Goal: Find specific page/section: Find specific page/section

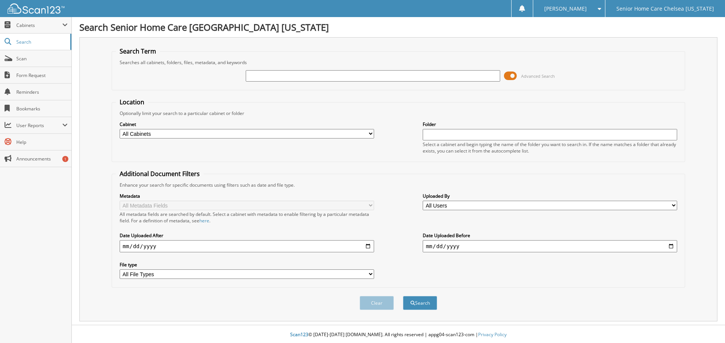
click at [511, 77] on span at bounding box center [510, 75] width 13 height 11
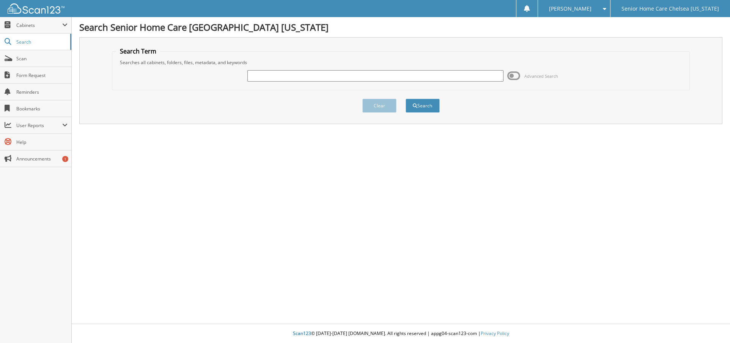
click at [392, 76] on input "text" at bounding box center [375, 75] width 257 height 11
type input "m"
type input "[PERSON_NAME]"
click at [429, 107] on button "Search" at bounding box center [423, 106] width 34 height 14
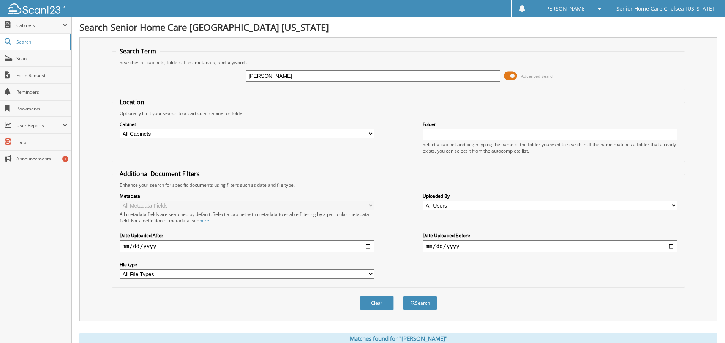
click at [510, 82] on div "smith Advanced Search" at bounding box center [398, 76] width 565 height 20
click at [511, 74] on span at bounding box center [510, 75] width 13 height 11
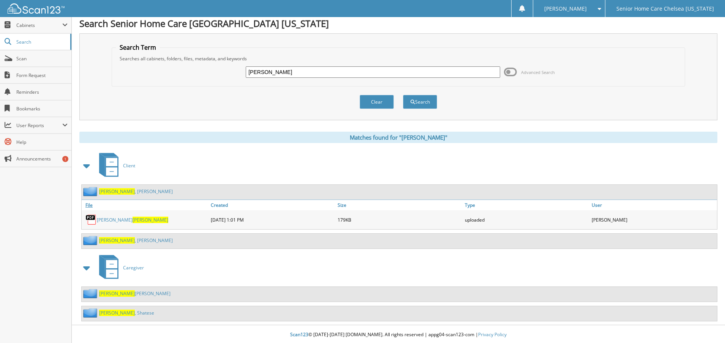
scroll to position [5, 0]
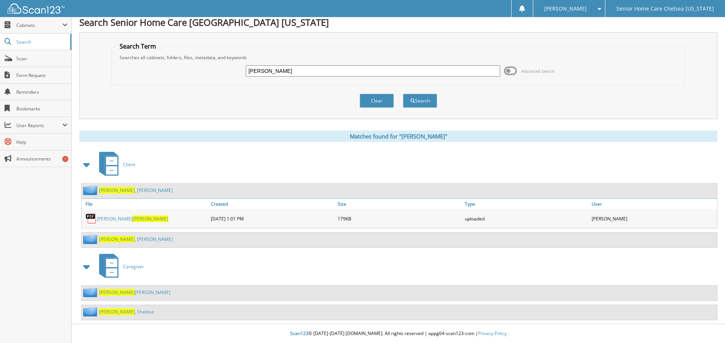
click at [143, 292] on link "Smith De Aguirre, Mireya" at bounding box center [134, 292] width 71 height 6
